Goal: Transaction & Acquisition: Obtain resource

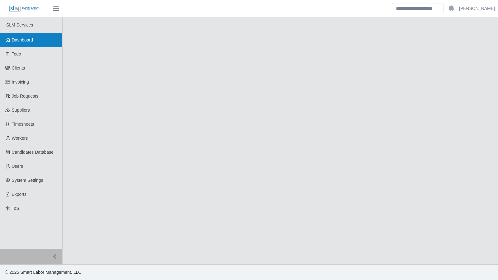
click at [27, 38] on span "Dashboard" at bounding box center [22, 39] width 21 height 5
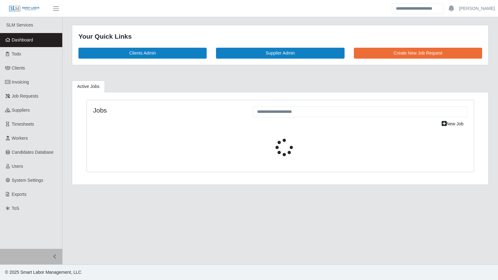
select select "****"
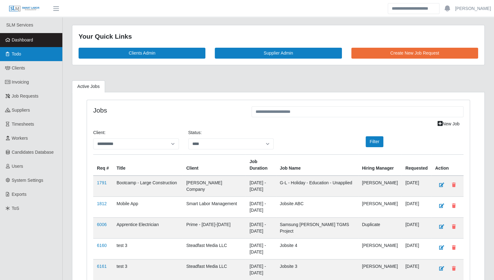
click at [23, 53] on link "Todo" at bounding box center [31, 54] width 62 height 14
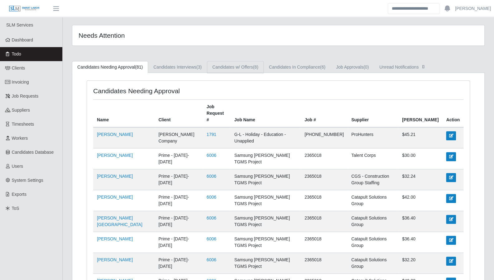
click at [248, 68] on link "Candidates w/ Offers (8)" at bounding box center [235, 67] width 57 height 12
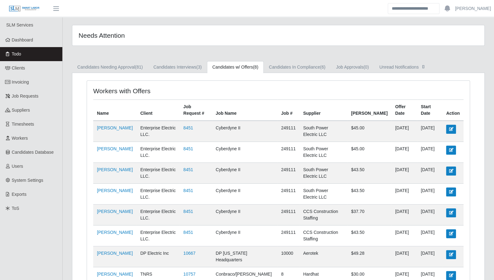
scroll to position [0, 0]
click at [297, 65] on link "Candidates In Compliance (6)" at bounding box center [296, 67] width 67 height 12
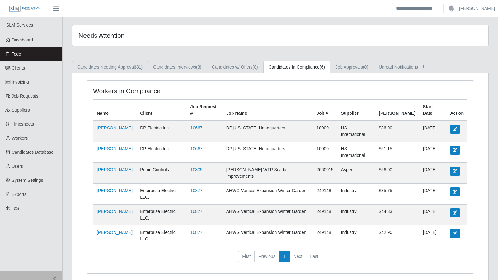
click at [135, 68] on link "Candidates Needing Approval (81)" at bounding box center [110, 67] width 76 height 12
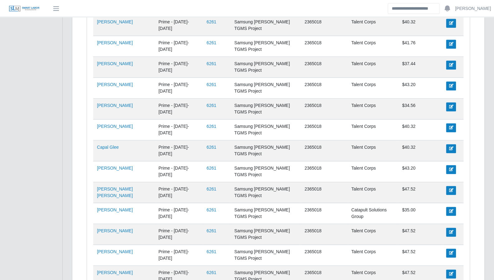
scroll to position [447, 0]
click at [206, 144] on link "6261" at bounding box center [211, 146] width 10 height 5
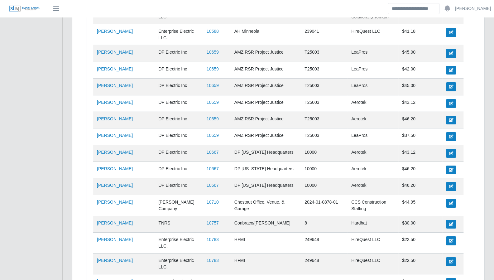
scroll to position [1251, 0]
click at [206, 166] on link "10667" at bounding box center [212, 168] width 12 height 5
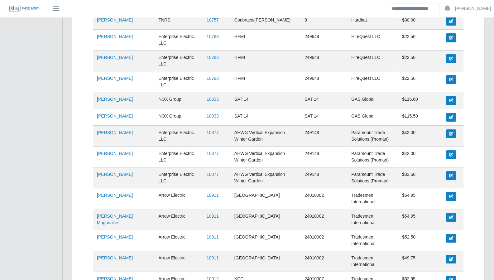
scroll to position [1457, 0]
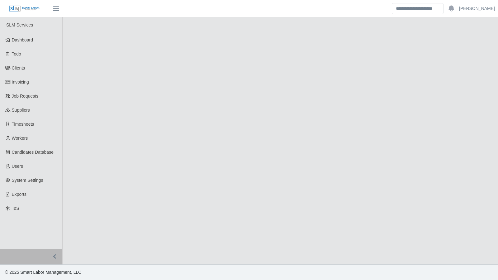
select select "****"
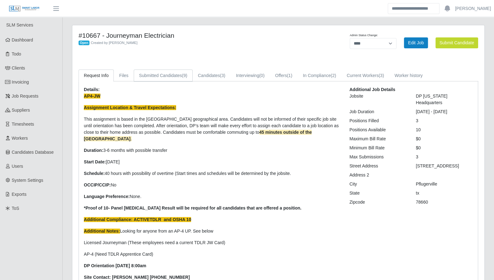
click at [171, 78] on link "Submitted Candidates (9)" at bounding box center [163, 75] width 59 height 12
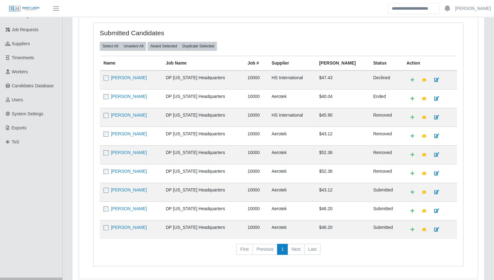
scroll to position [67, 0]
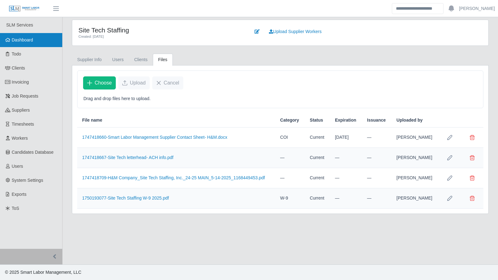
click at [34, 43] on link "Dashboard" at bounding box center [31, 40] width 62 height 14
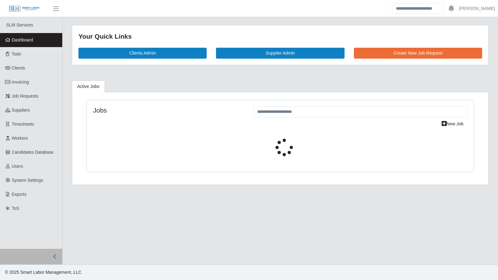
select select "****"
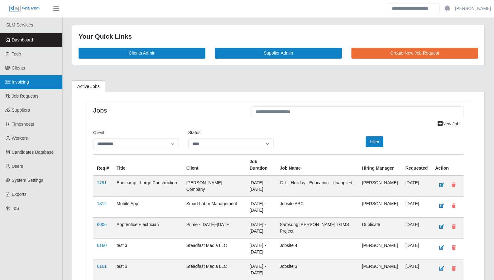
click at [33, 83] on link "Invoicing" at bounding box center [31, 82] width 62 height 14
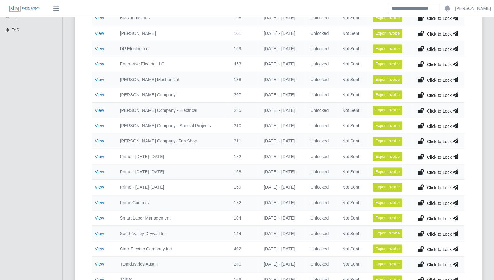
scroll to position [182, 0]
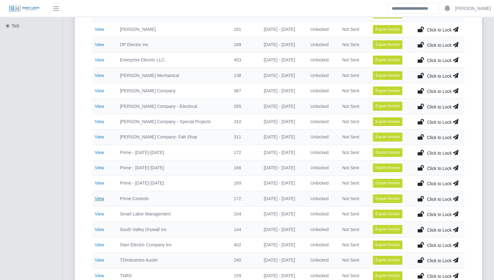
click at [102, 197] on link "View" at bounding box center [99, 198] width 9 height 5
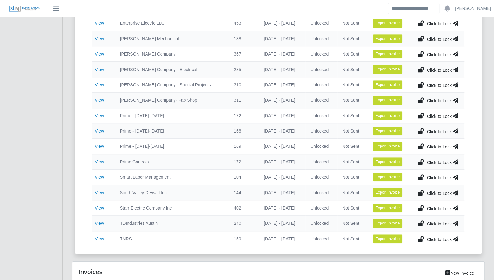
scroll to position [219, 0]
click at [99, 128] on link "View" at bounding box center [99, 130] width 9 height 5
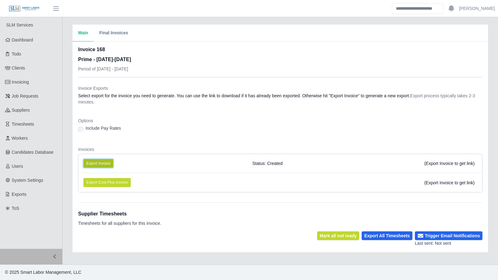
click at [106, 160] on button "Export Invoice" at bounding box center [98, 163] width 30 height 9
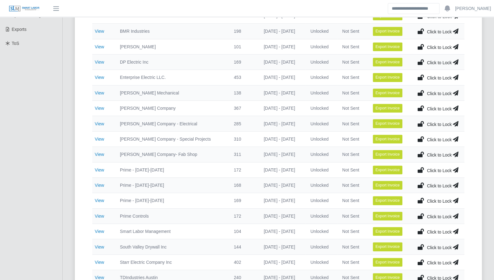
scroll to position [228, 0]
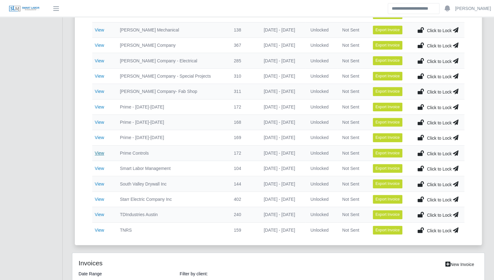
click at [97, 151] on link "View" at bounding box center [99, 152] width 9 height 5
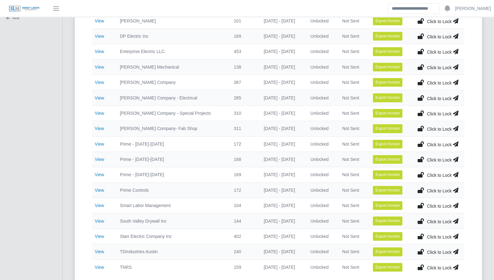
scroll to position [191, 0]
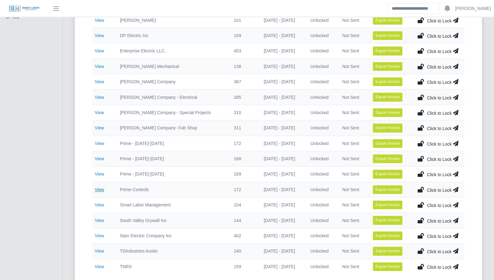
click at [101, 187] on link "View" at bounding box center [99, 189] width 9 height 5
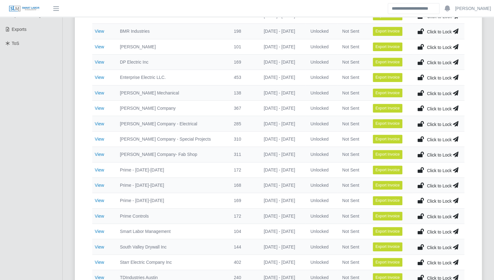
scroll to position [165, 0]
click at [100, 183] on link "View" at bounding box center [99, 184] width 9 height 5
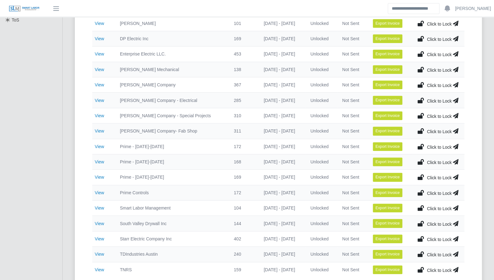
scroll to position [188, 0]
click at [100, 190] on link "View" at bounding box center [99, 192] width 9 height 5
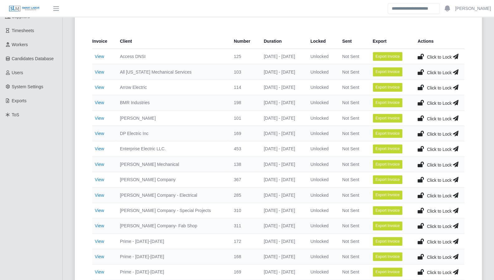
scroll to position [92, 0]
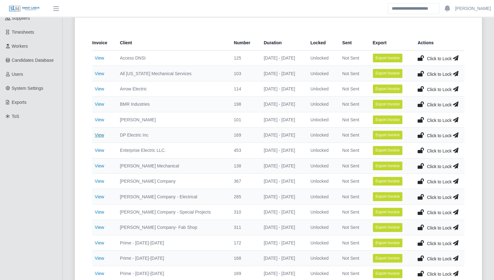
click at [100, 133] on link "View" at bounding box center [99, 134] width 9 height 5
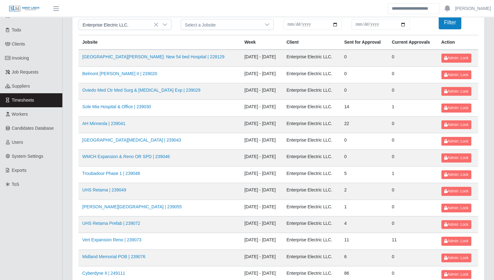
scroll to position [25, 0]
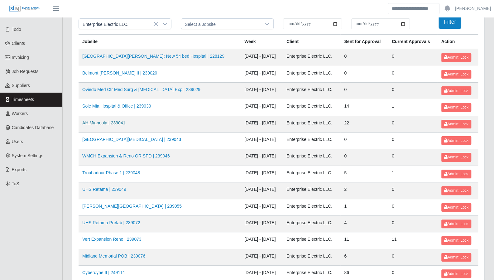
click at [111, 120] on link "AH Minneola | 239041" at bounding box center [103, 122] width 43 height 5
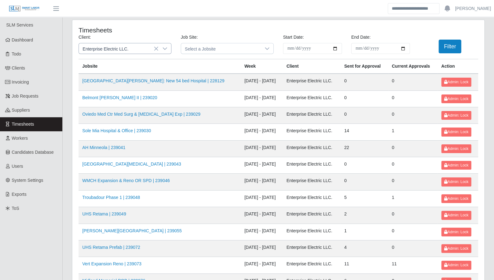
click at [165, 50] on icon at bounding box center [164, 48] width 5 height 5
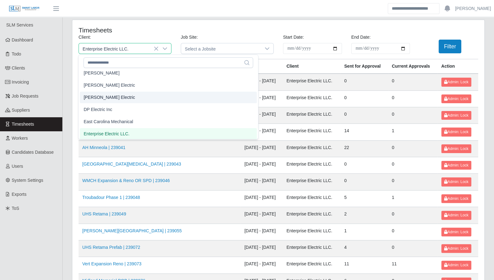
scroll to position [198, 0]
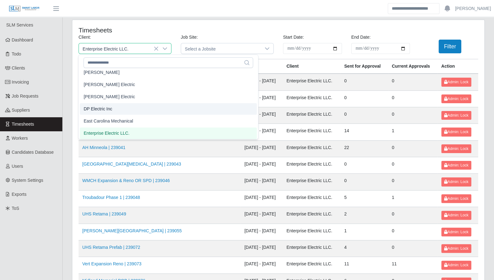
click at [123, 106] on li "DP Electric Inc" at bounding box center [168, 109] width 177 height 12
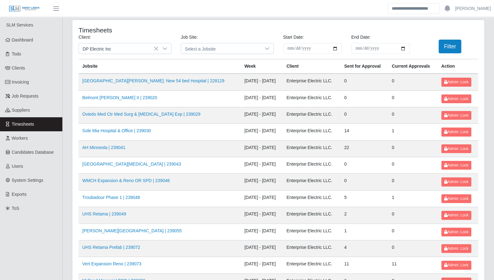
click at [335, 48] on input "**********" at bounding box center [312, 48] width 59 height 11
type input "**********"
click at [403, 48] on input "**********" at bounding box center [380, 48] width 59 height 11
type input "**********"
click at [445, 48] on button "Filter" at bounding box center [449, 47] width 23 height 14
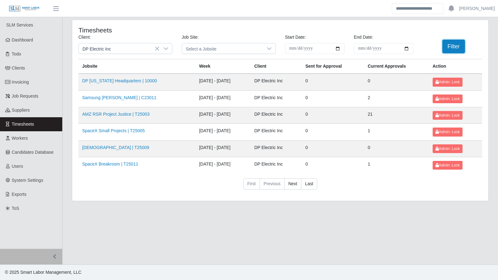
type input "**********"
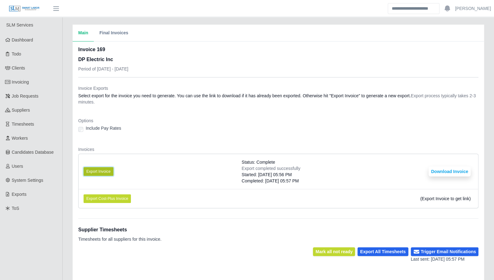
click at [110, 169] on button "Export Invoice" at bounding box center [98, 171] width 30 height 9
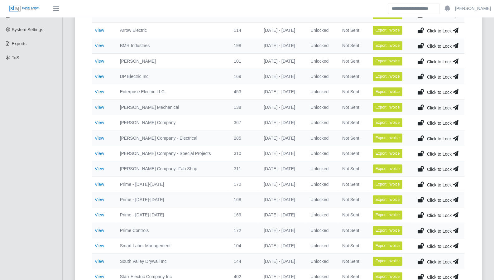
scroll to position [151, 0]
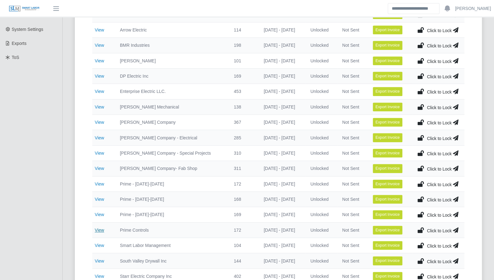
click at [102, 227] on link "View" at bounding box center [99, 229] width 9 height 5
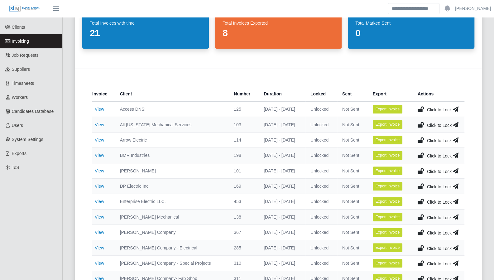
scroll to position [41, 0]
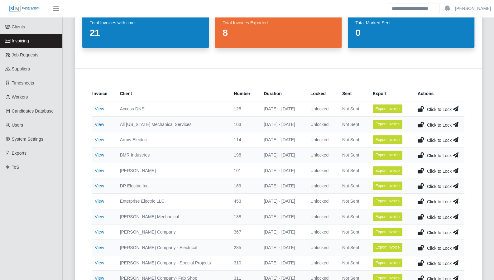
click at [100, 185] on link "View" at bounding box center [99, 185] width 9 height 5
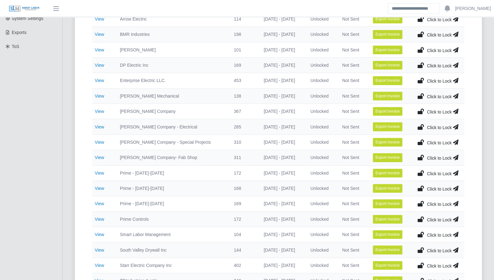
scroll to position [162, 0]
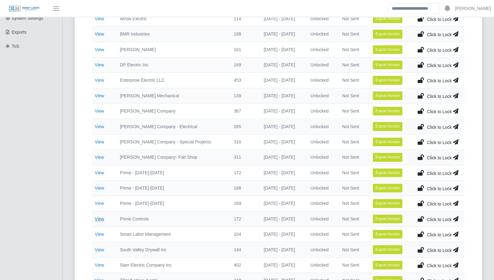
click at [101, 216] on link "View" at bounding box center [99, 218] width 9 height 5
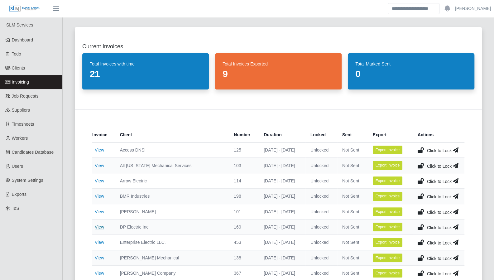
click at [100, 226] on link "View" at bounding box center [99, 226] width 9 height 5
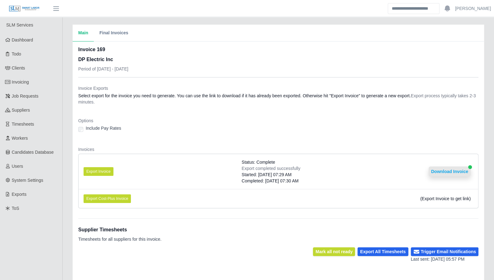
click at [440, 173] on button "Download Invoice" at bounding box center [449, 171] width 42 height 10
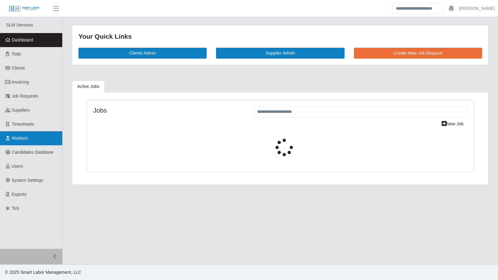
select select "****"
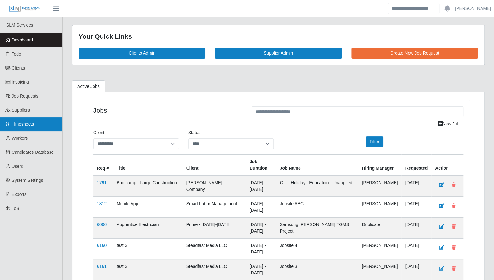
click at [27, 125] on span "Timesheets" at bounding box center [23, 123] width 22 height 5
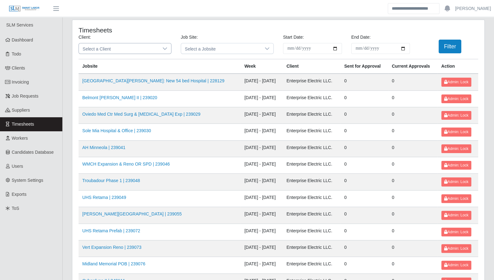
click at [163, 46] on icon at bounding box center [164, 48] width 5 height 5
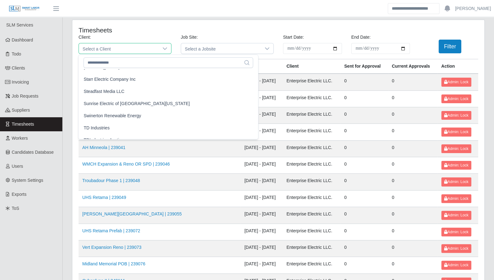
scroll to position [612, 0]
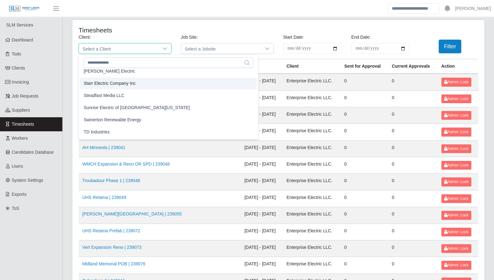
click at [132, 83] on span "Starr Electric Company Inc" at bounding box center [109, 83] width 52 height 7
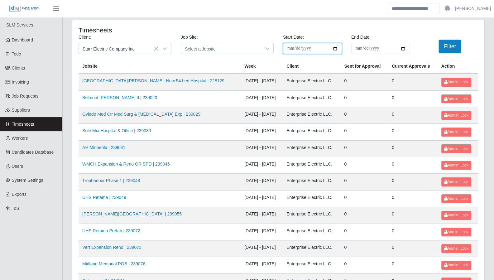
click at [336, 48] on input "**********" at bounding box center [312, 48] width 59 height 11
type input "**********"
click at [401, 48] on input "End Date:" at bounding box center [380, 48] width 59 height 11
type input "**********"
click at [455, 40] on button "Filter" at bounding box center [449, 47] width 23 height 14
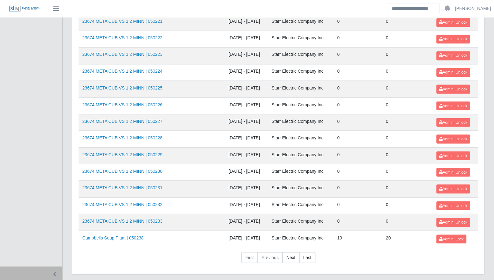
scroll to position [660, 0]
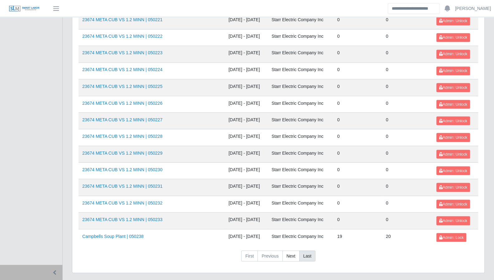
click at [309, 250] on link "Last" at bounding box center [307, 255] width 16 height 11
click at [282, 250] on link "Next" at bounding box center [290, 255] width 17 height 11
click at [292, 250] on link "Next" at bounding box center [290, 255] width 17 height 11
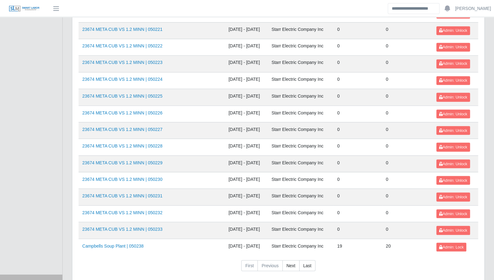
scroll to position [660, 0]
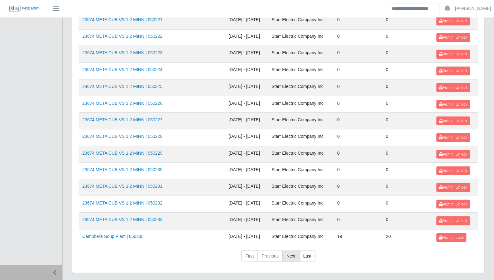
click at [291, 250] on link "Next" at bounding box center [290, 255] width 17 height 11
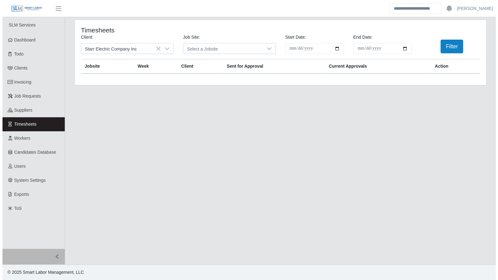
scroll to position [0, 0]
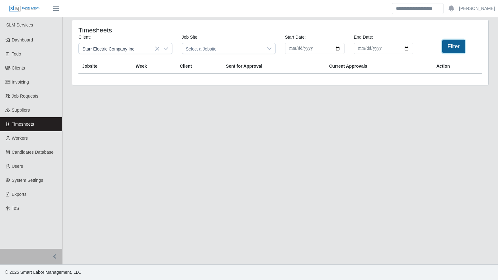
click at [447, 44] on button "Filter" at bounding box center [453, 47] width 23 height 14
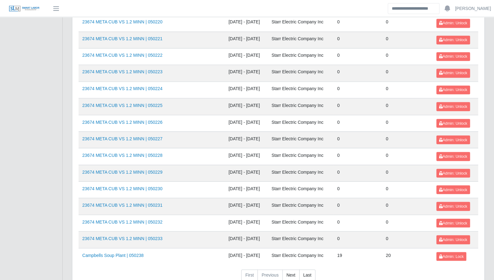
scroll to position [660, 0]
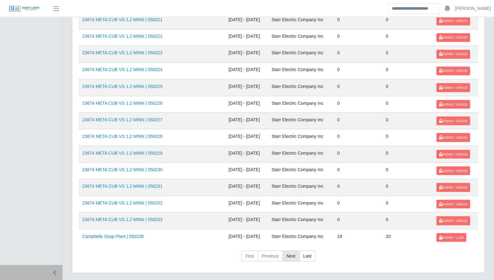
click at [286, 250] on link "Next" at bounding box center [290, 255] width 17 height 11
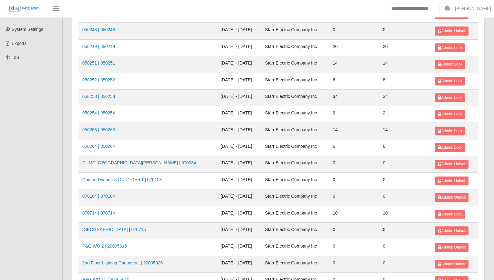
scroll to position [0, 0]
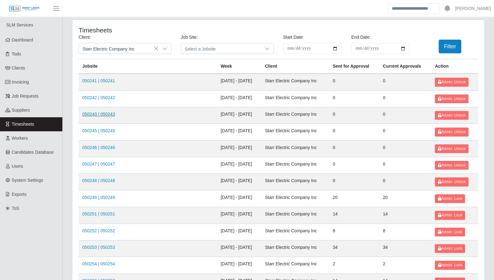
click at [99, 114] on link "050243 | 050243" at bounding box center [98, 113] width 33 height 5
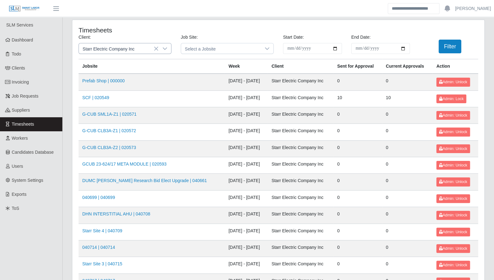
click at [161, 47] on div at bounding box center [164, 48] width 12 height 10
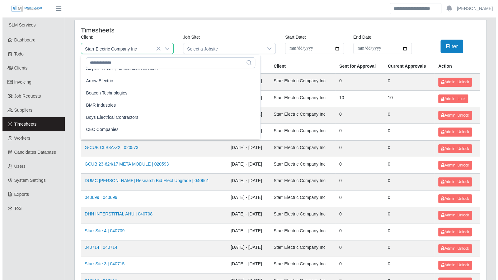
scroll to position [14, 0]
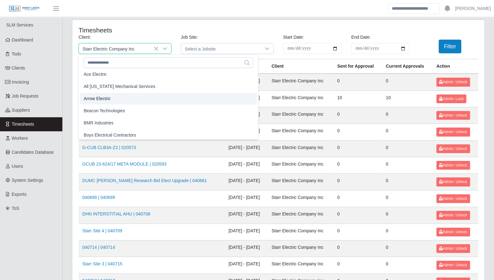
click at [113, 97] on li "Arrow Electric" at bounding box center [168, 99] width 177 height 12
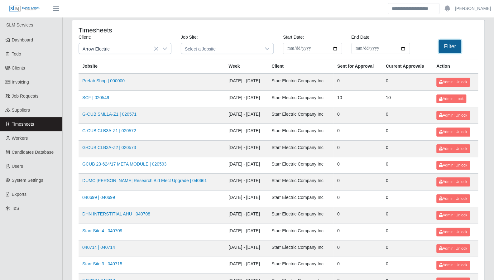
click at [456, 44] on button "Filter" at bounding box center [449, 47] width 23 height 14
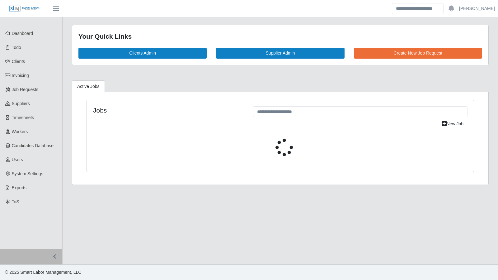
select select "****"
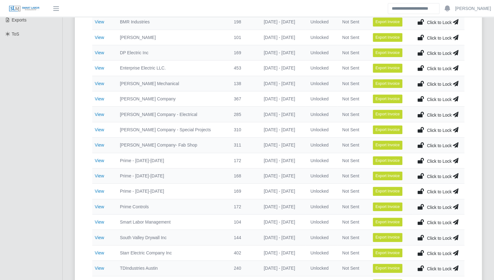
scroll to position [180, 0]
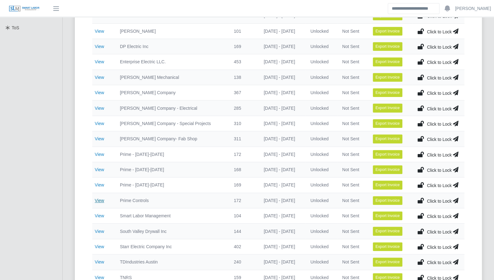
click at [100, 198] on link "View" at bounding box center [99, 200] width 9 height 5
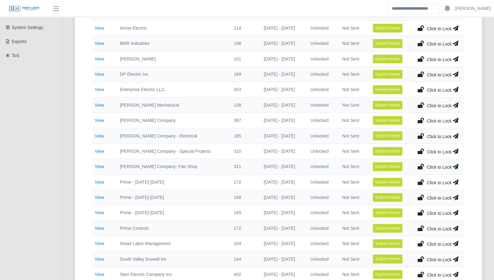
scroll to position [158, 0]
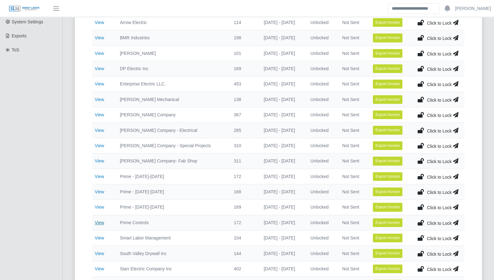
click at [101, 221] on link "View" at bounding box center [99, 222] width 9 height 5
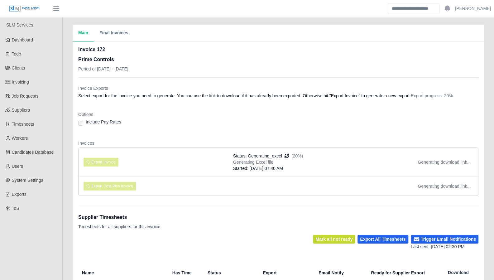
drag, startPoint x: 298, startPoint y: 168, endPoint x: 235, endPoint y: 167, distance: 62.9
click at [235, 167] on div "Started: 08/12/2025 07:40 AM" at bounding box center [268, 168] width 70 height 6
copy div "Started: 08/12/2025 07:40 AM"
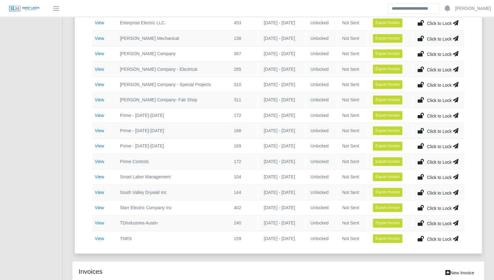
scroll to position [220, 0]
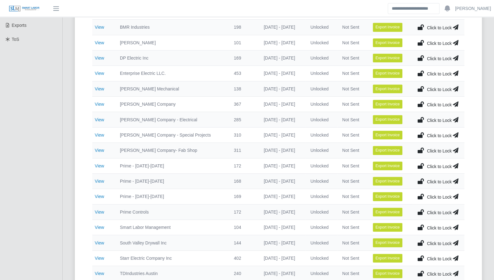
scroll to position [172, 0]
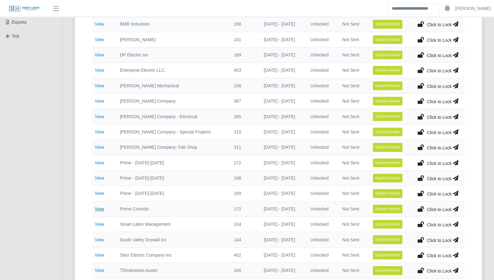
click at [100, 206] on link "View" at bounding box center [99, 208] width 9 height 5
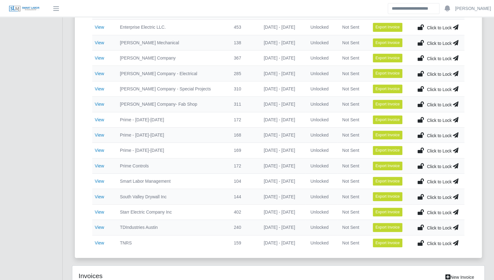
scroll to position [229, 0]
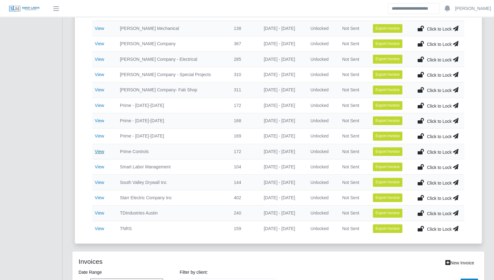
click at [102, 149] on link "View" at bounding box center [99, 151] width 9 height 5
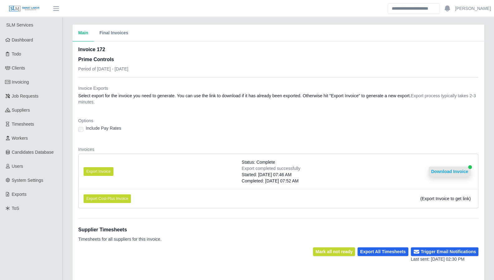
click at [457, 173] on button "Download Invoice" at bounding box center [449, 171] width 42 height 10
